Goal: Transaction & Acquisition: Obtain resource

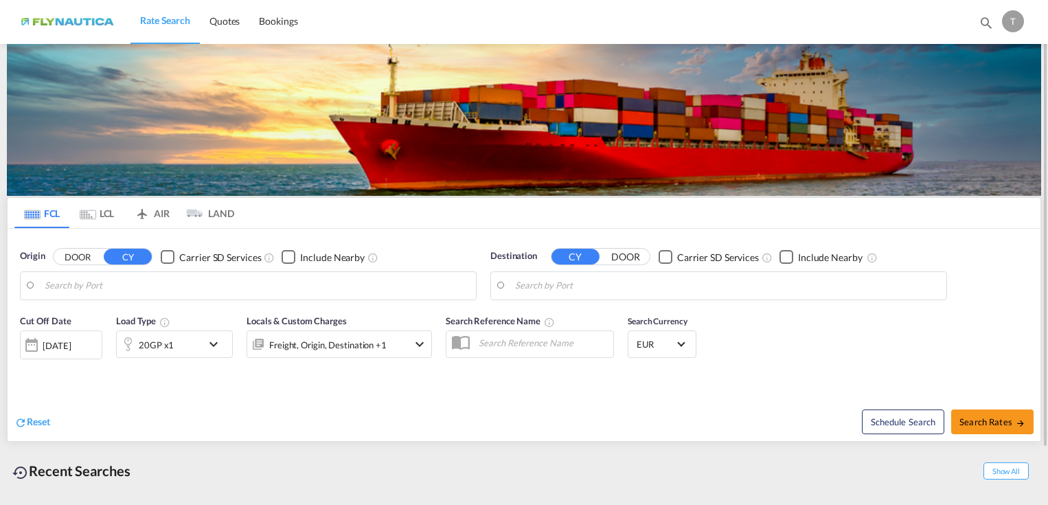
click at [111, 220] on md-tab-item "LCL" at bounding box center [96, 213] width 55 height 30
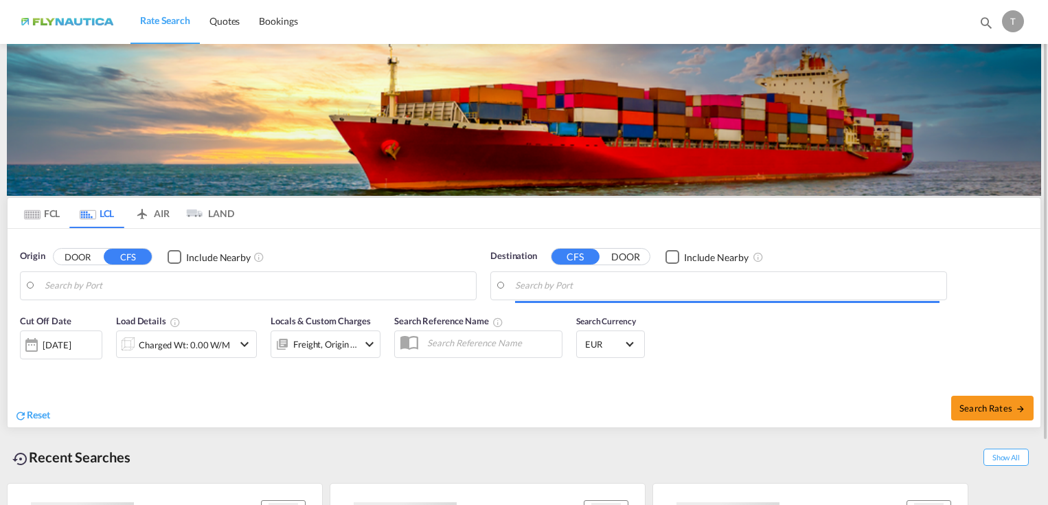
click at [87, 253] on button "DOOR" at bounding box center [78, 257] width 48 height 16
type input "DE-46777, [PERSON_NAME][GEOGRAPHIC_DATA]"
type input "Keelung (Chilung), TWKEL"
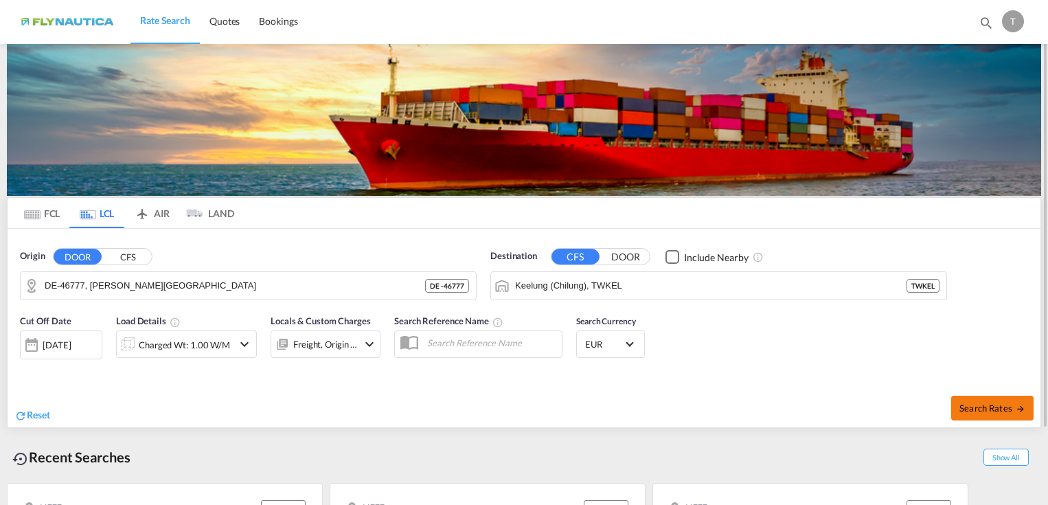
click at [984, 404] on span "Search Rates" at bounding box center [993, 408] width 66 height 11
type input "46777 to TWKEL / [DATE]"
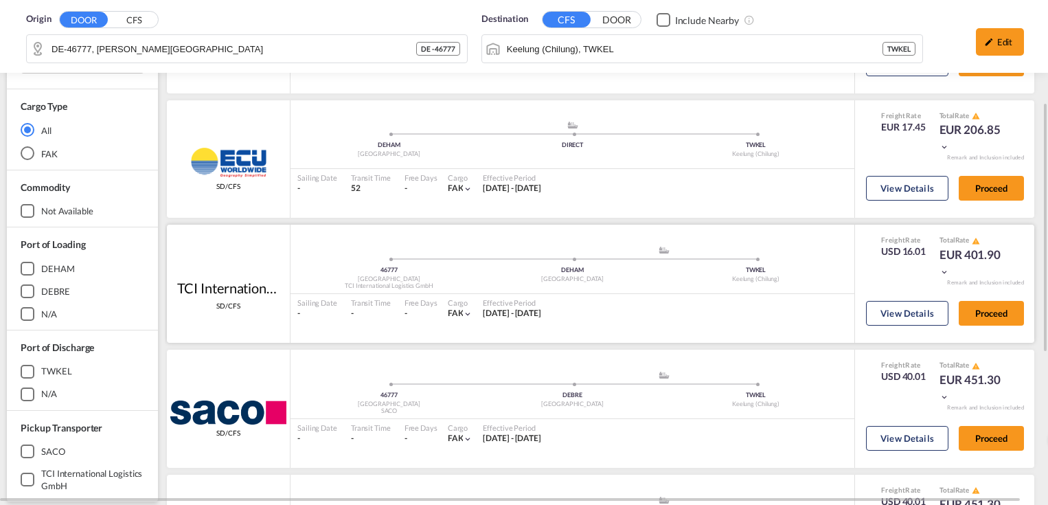
scroll to position [412, 0]
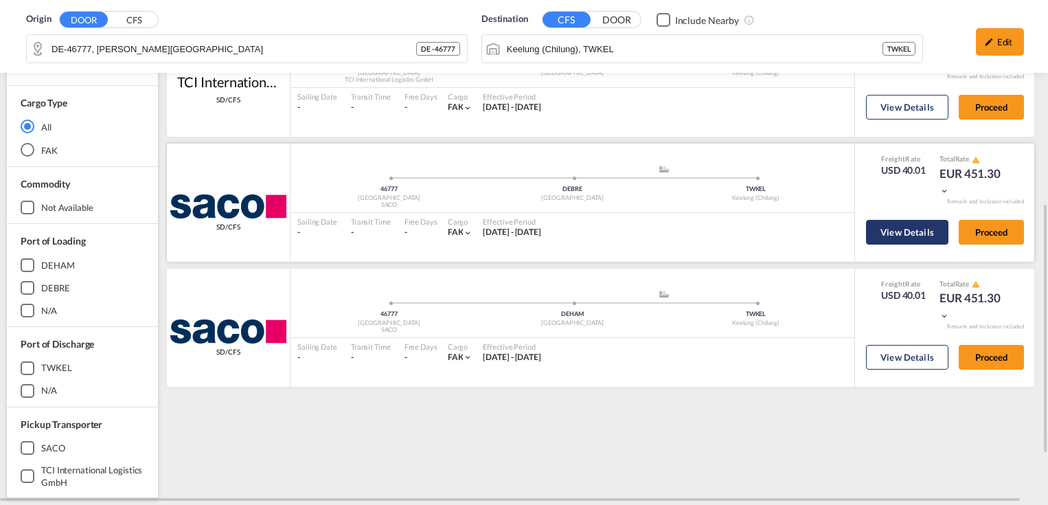
click at [890, 238] on button "View Details" at bounding box center [907, 232] width 82 height 25
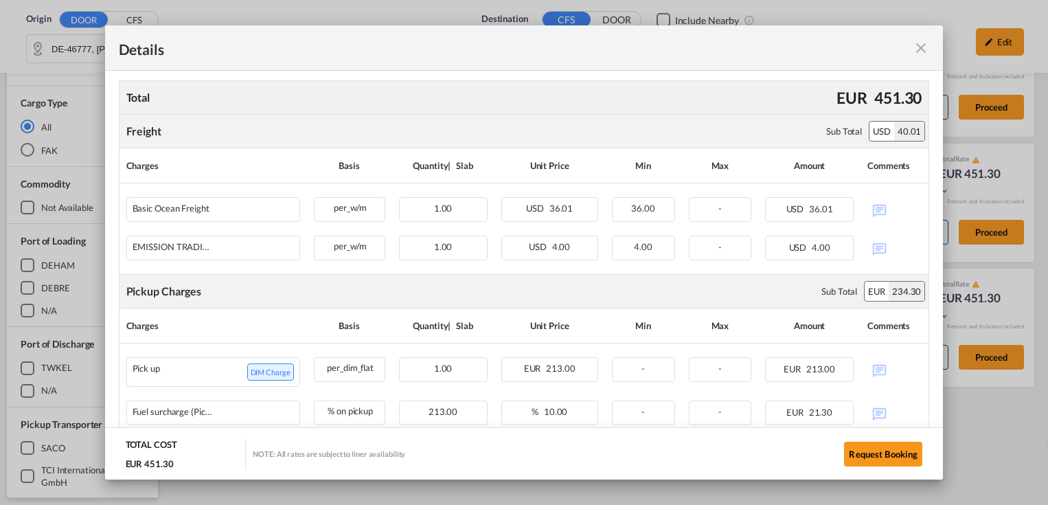
scroll to position [0, 0]
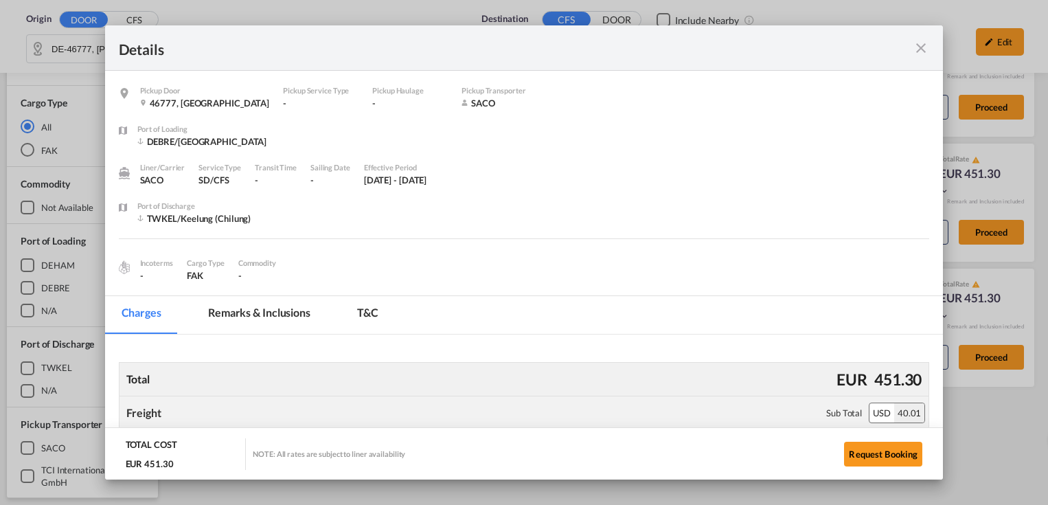
click at [916, 41] on md-icon "icon-close fg-AAA8AD m-0 cursor" at bounding box center [921, 48] width 16 height 16
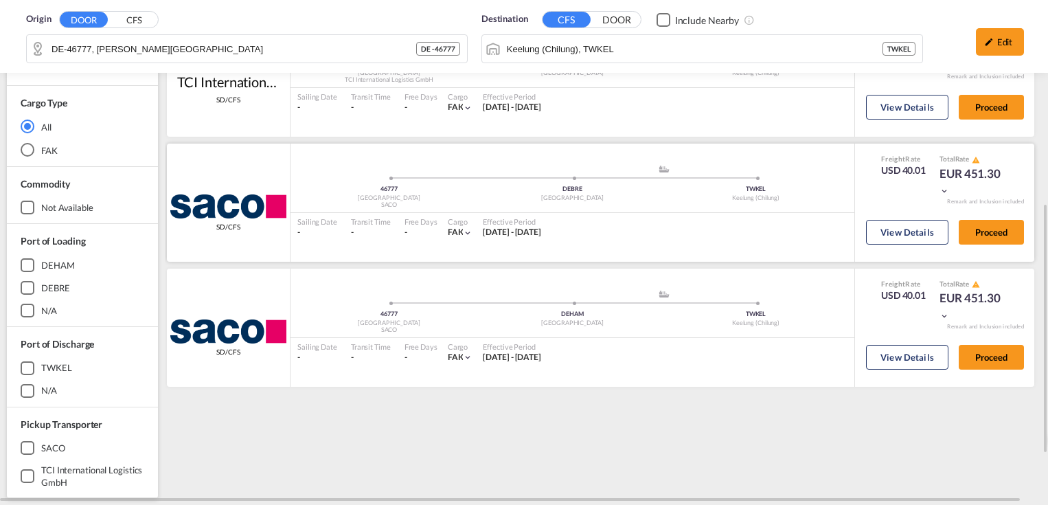
scroll to position [69, 0]
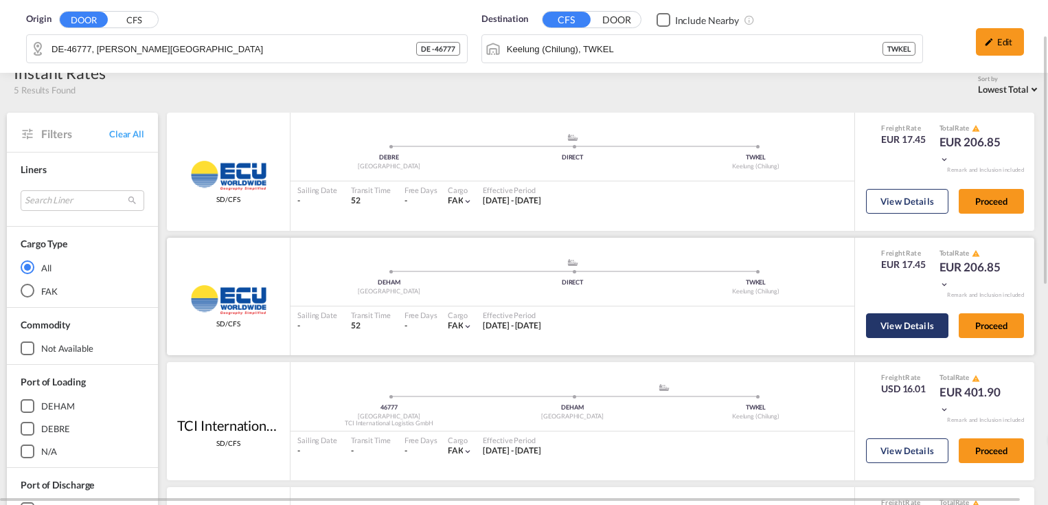
click at [901, 329] on button "View Details" at bounding box center [907, 325] width 82 height 25
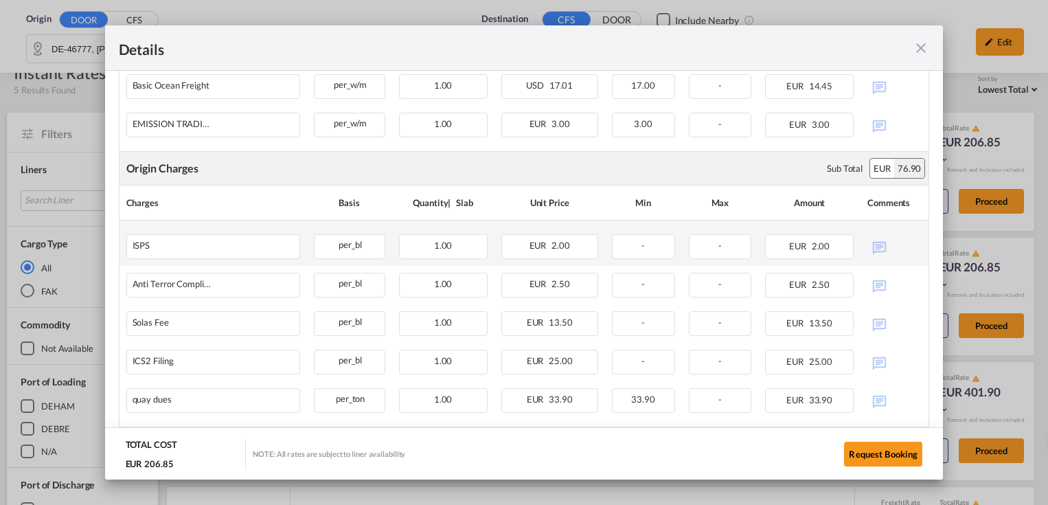
scroll to position [343, 0]
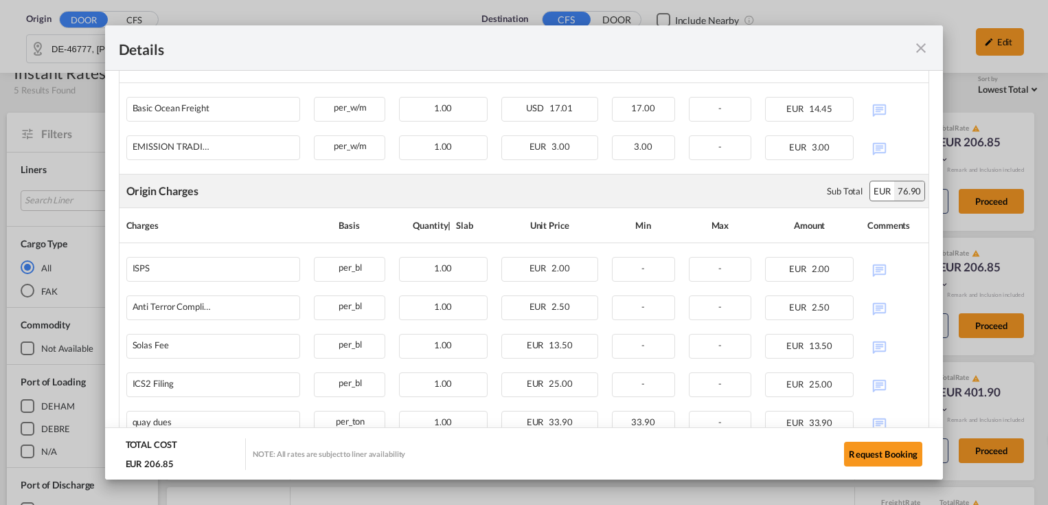
click at [923, 60] on div "Details" at bounding box center [524, 47] width 839 height 45
click at [918, 48] on md-icon "icon-close fg-AAA8AD m-0 cursor" at bounding box center [921, 48] width 16 height 16
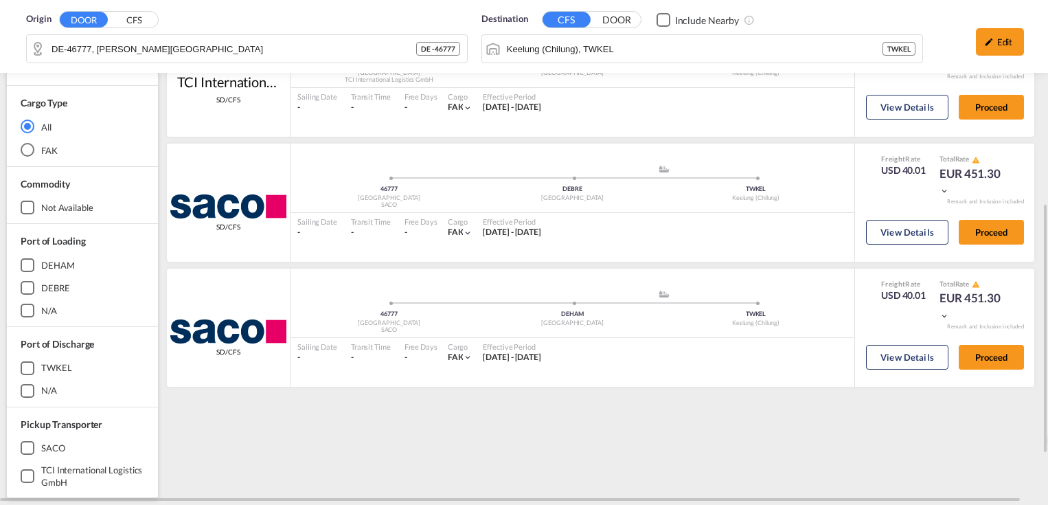
scroll to position [206, 0]
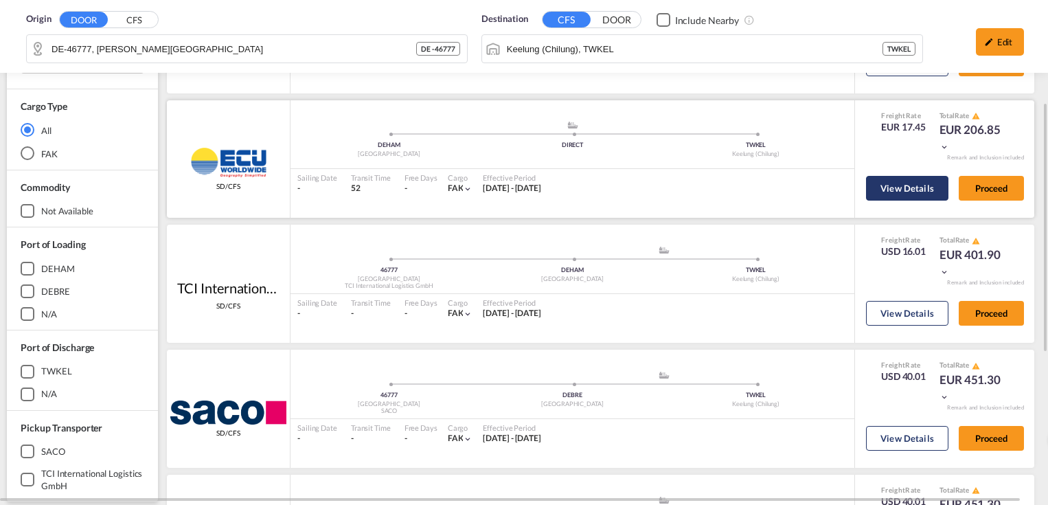
click at [905, 188] on button "View Details" at bounding box center [907, 188] width 82 height 25
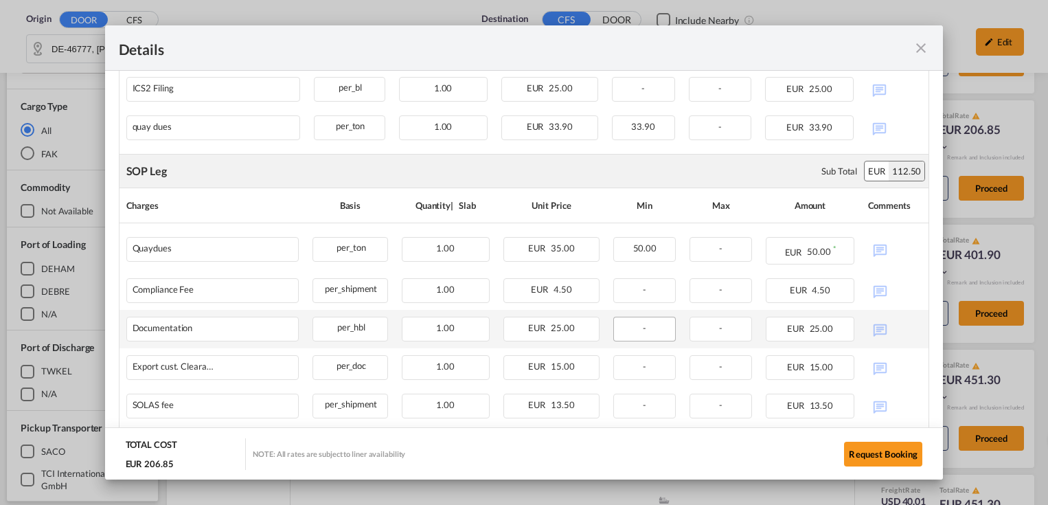
scroll to position [708, 0]
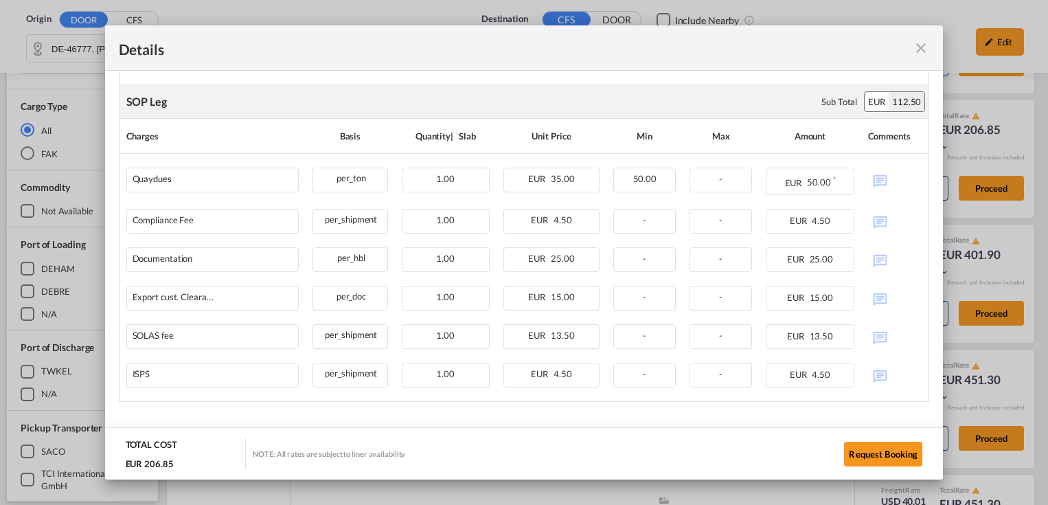
click at [921, 50] on md-icon "icon-close fg-AAA8AD m-0 cursor" at bounding box center [921, 48] width 16 height 16
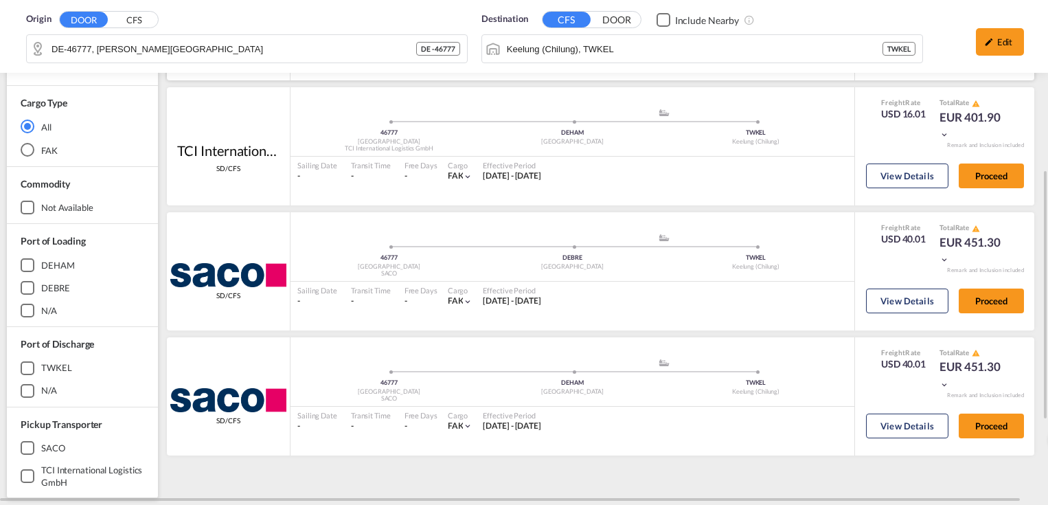
scroll to position [0, 0]
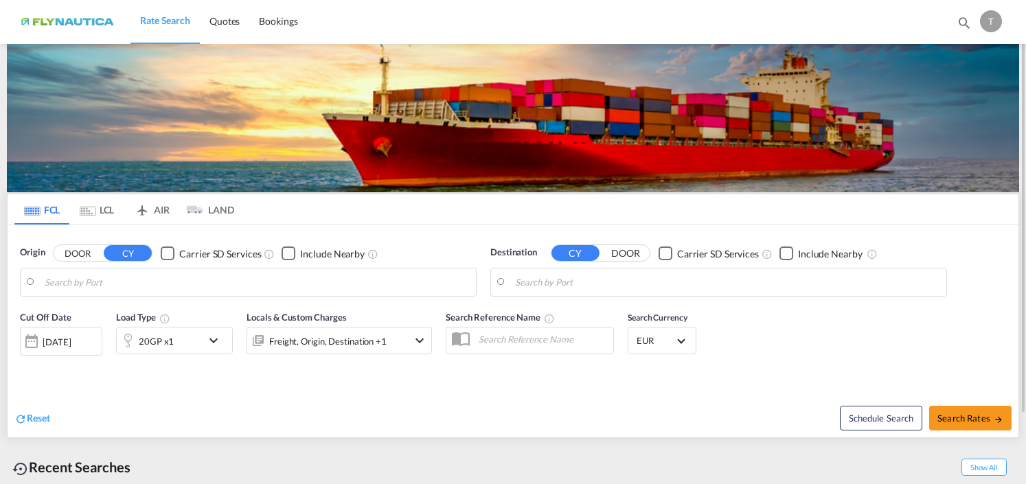
click at [820, 448] on div "Recent Searches Show All" at bounding box center [513, 464] width 1012 height 38
click at [874, 341] on div "Cut Off Date 16 Sep 2025 16/09/2025 Load Type 20GP x1 Locals & Custom Charges F…" at bounding box center [513, 341] width 1011 height 74
drag, startPoint x: 603, startPoint y: 425, endPoint x: 840, endPoint y: 407, distance: 237.7
click at [604, 425] on div "Schedule Search Search Rates" at bounding box center [768, 411] width 502 height 53
click at [728, 414] on div "Schedule Search Search Rates" at bounding box center [768, 411] width 502 height 53
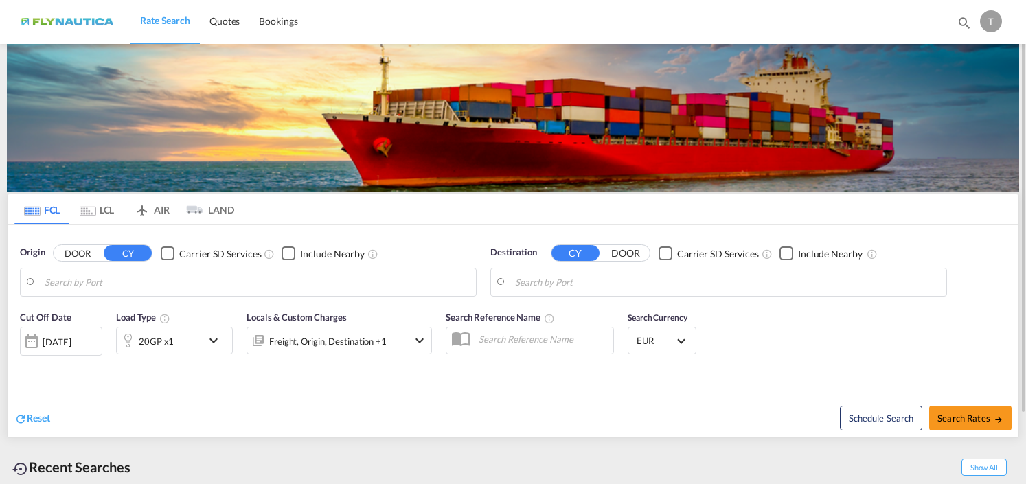
drag, startPoint x: 506, startPoint y: 450, endPoint x: 513, endPoint y: 451, distance: 6.9
click at [509, 451] on div "Recent Searches Show All" at bounding box center [513, 464] width 1012 height 38
